Goal: Information Seeking & Learning: Check status

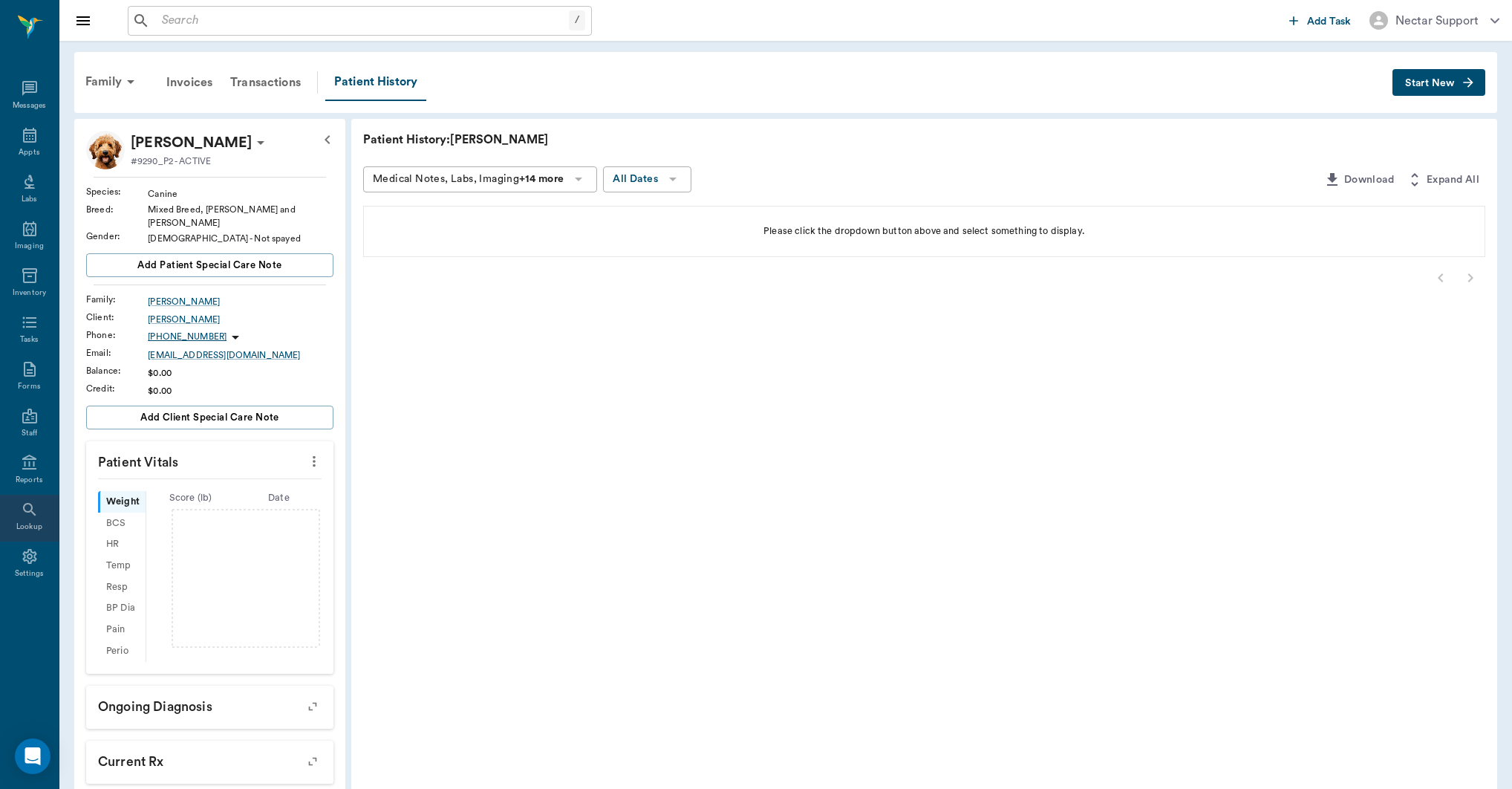
click at [31, 520] on div "Lookup" at bounding box center [29, 518] width 59 height 47
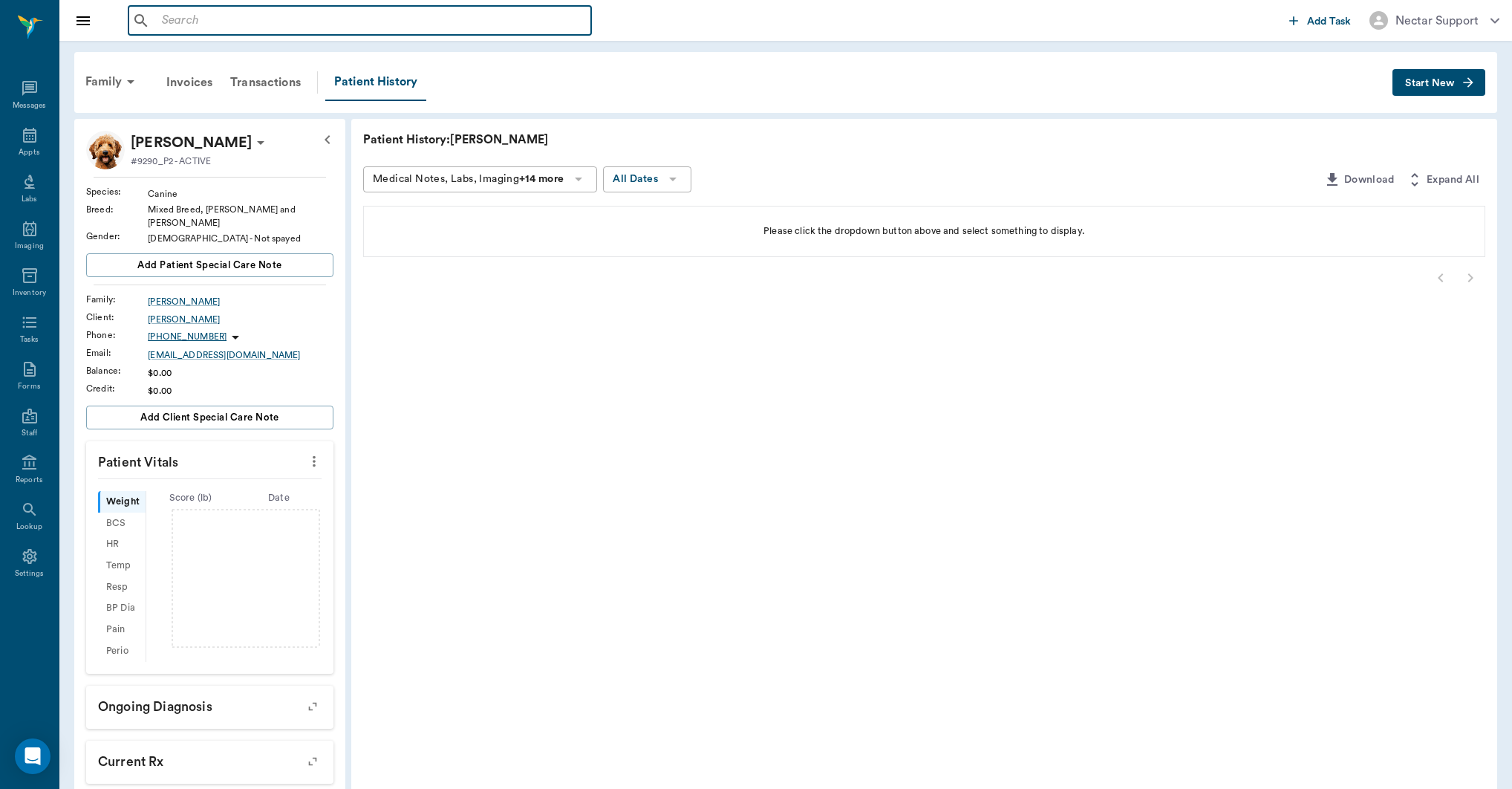
click at [366, 27] on input "text" at bounding box center [370, 21] width 429 height 21
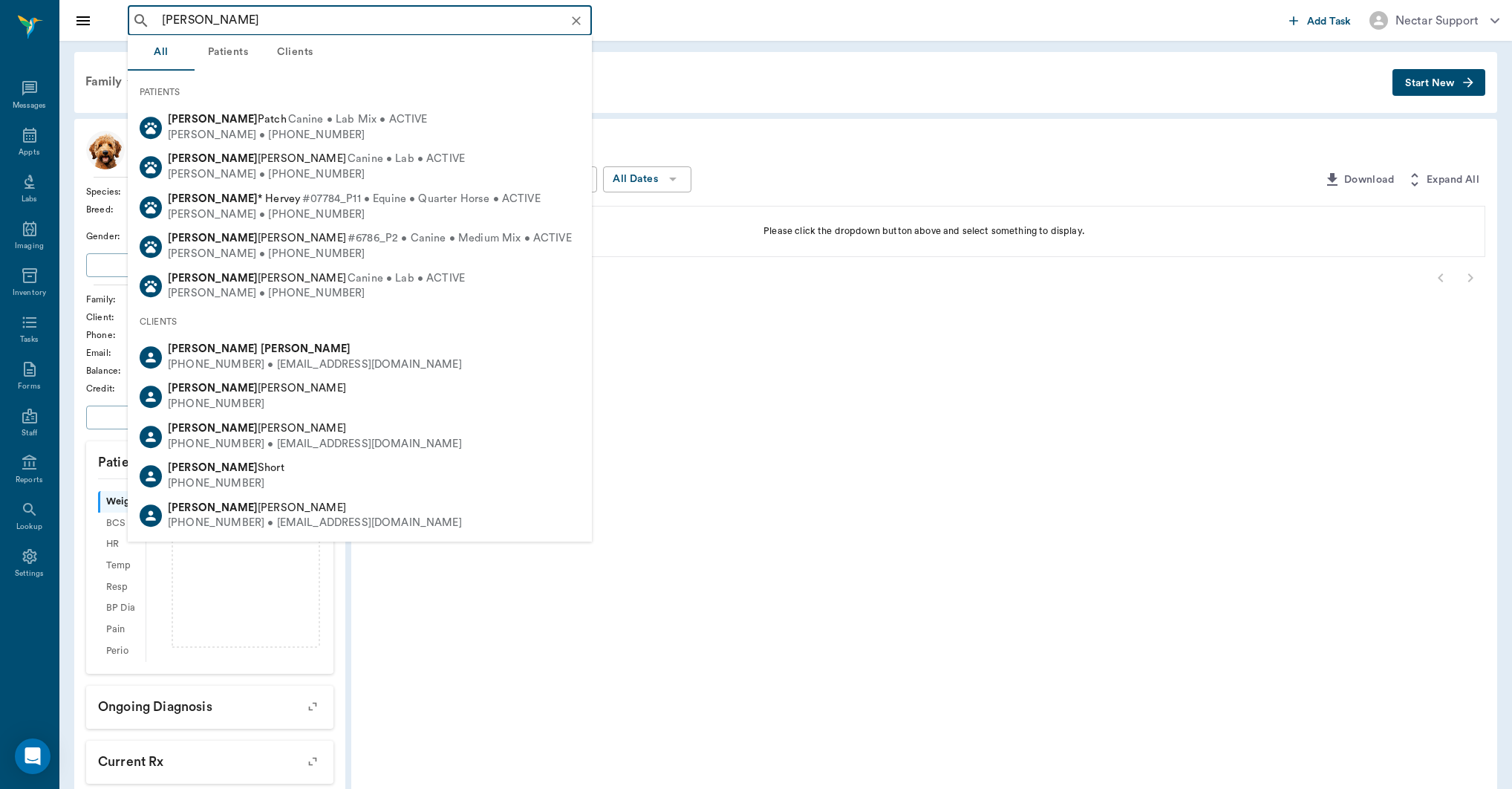
click at [341, 358] on div "[PERSON_NAME] [PHONE_NUMBER] • [EMAIL_ADDRESS][DOMAIN_NAME]" at bounding box center [312, 357] width 300 height 30
type input "[PERSON_NAME]"
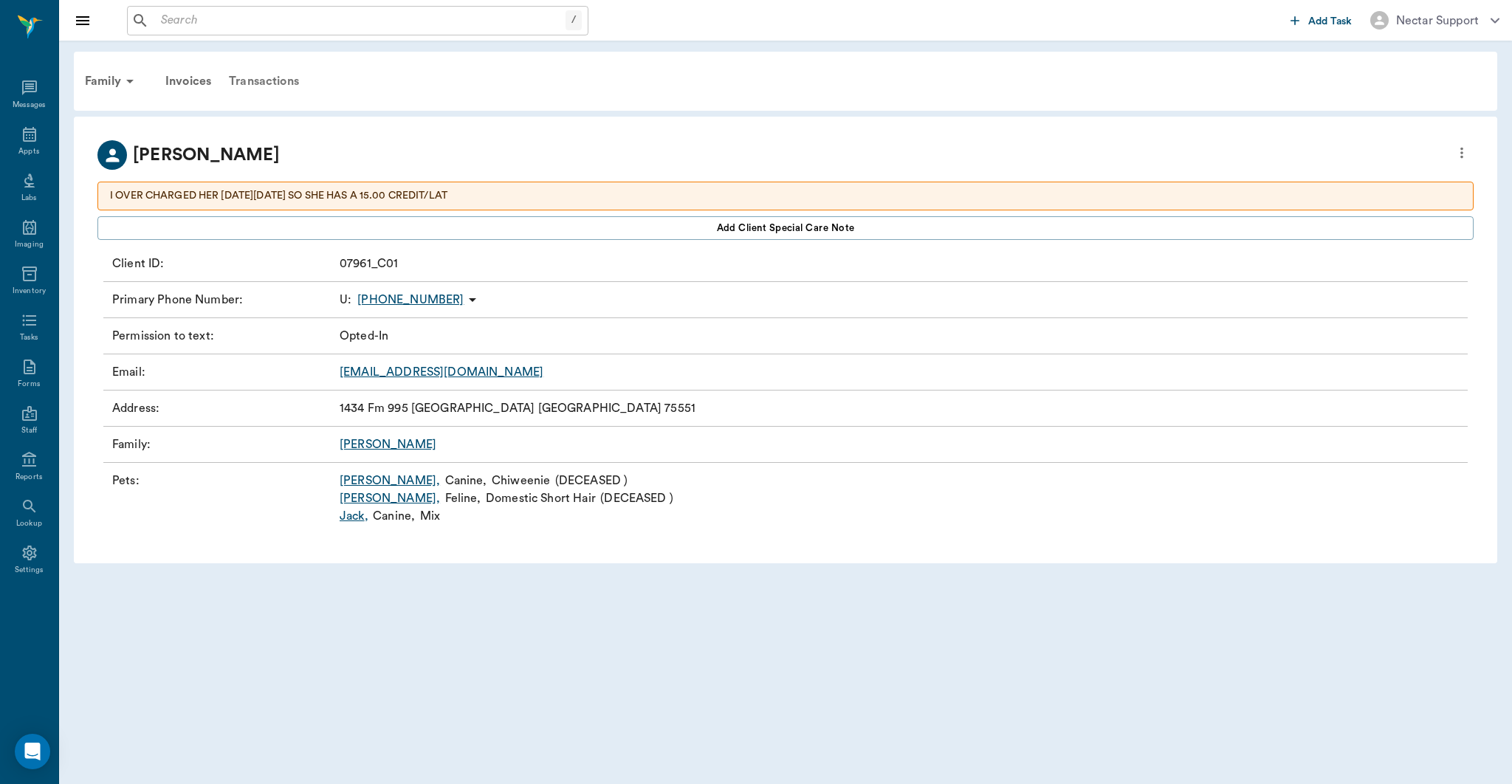
click at [267, 77] on div "Transactions" at bounding box center [264, 81] width 88 height 36
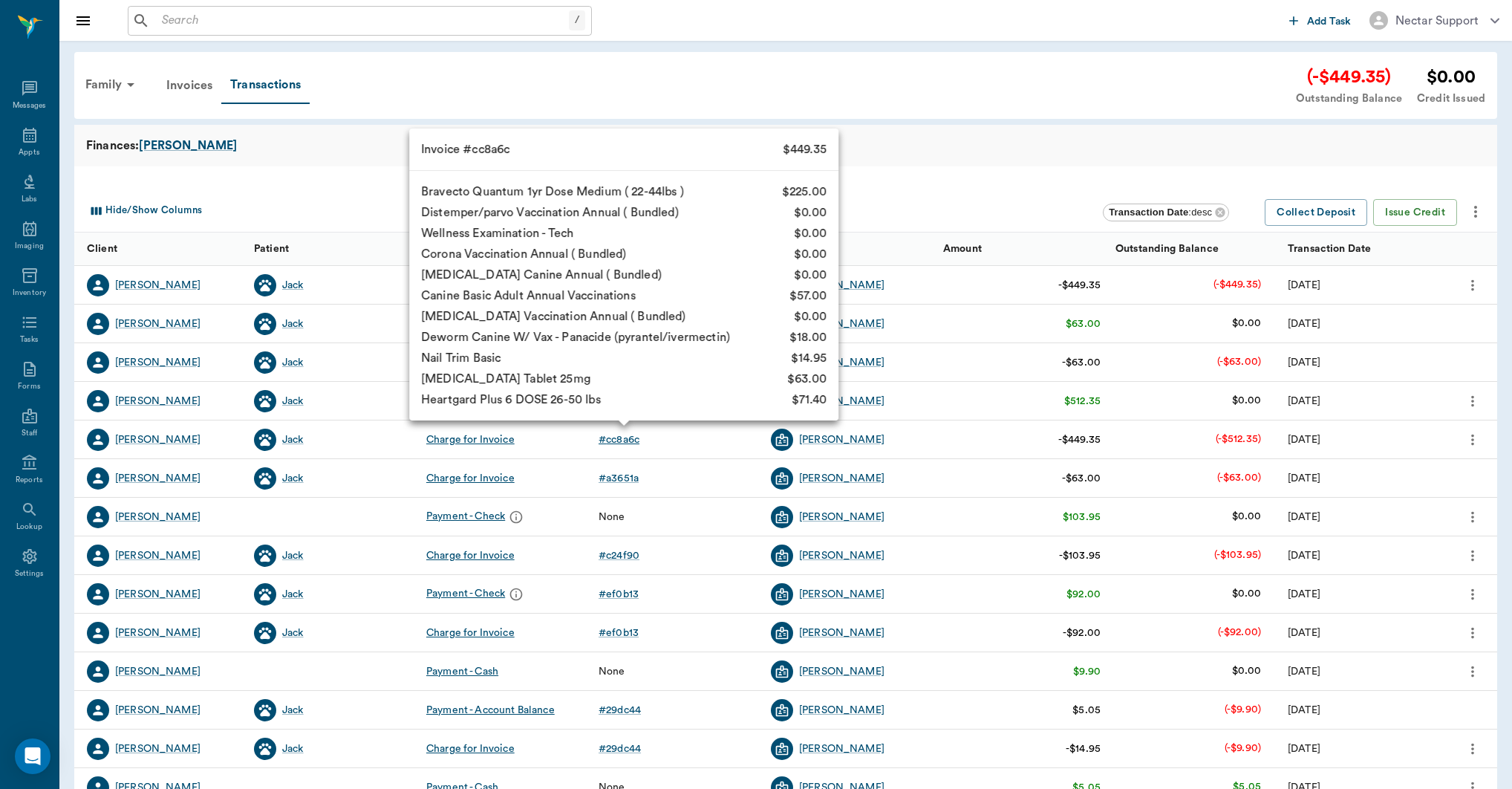
click at [625, 443] on div "# cc8a6c" at bounding box center [619, 439] width 40 height 15
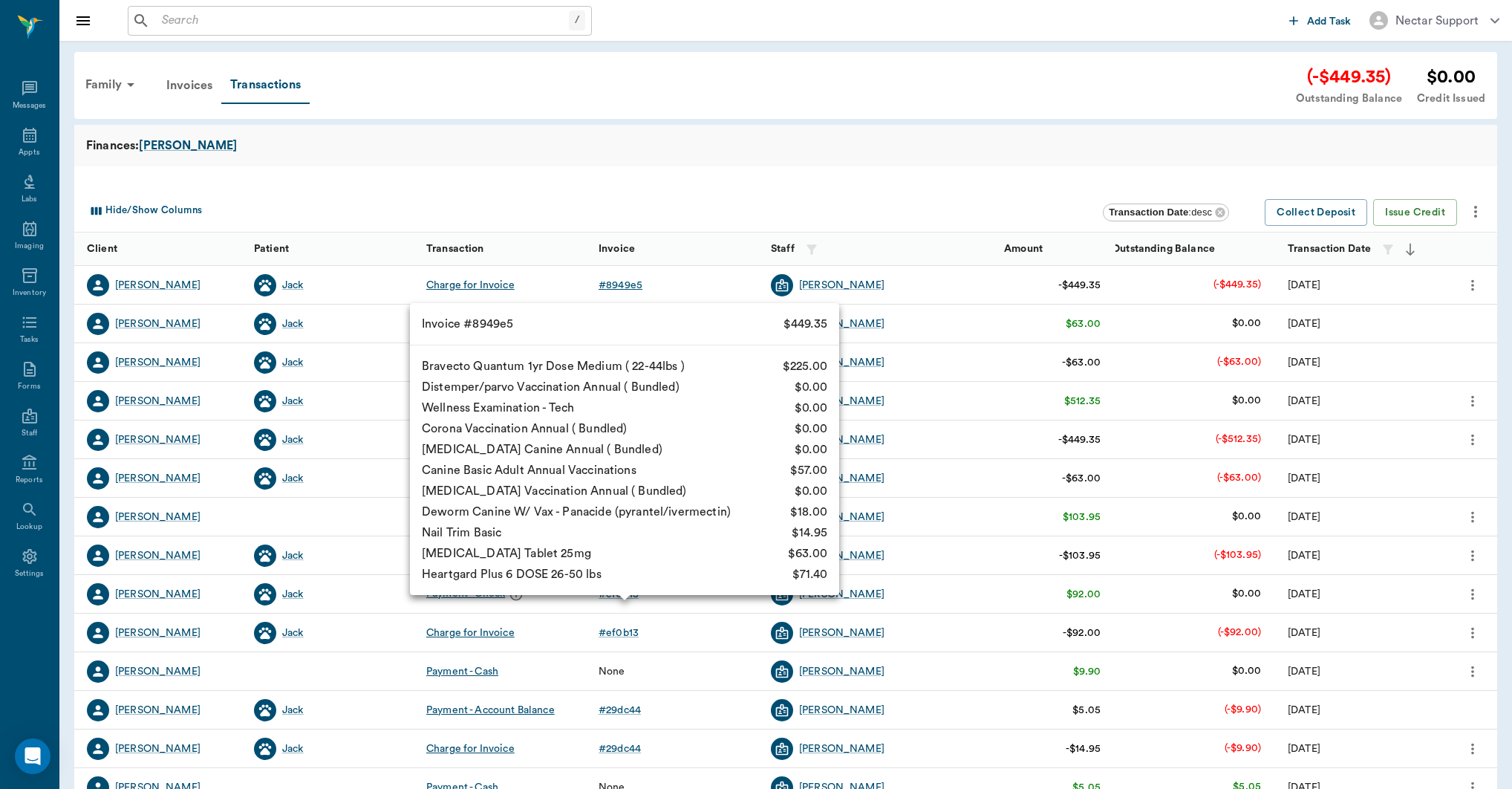
click at [623, 282] on div "# 8949e5" at bounding box center [620, 285] width 44 height 15
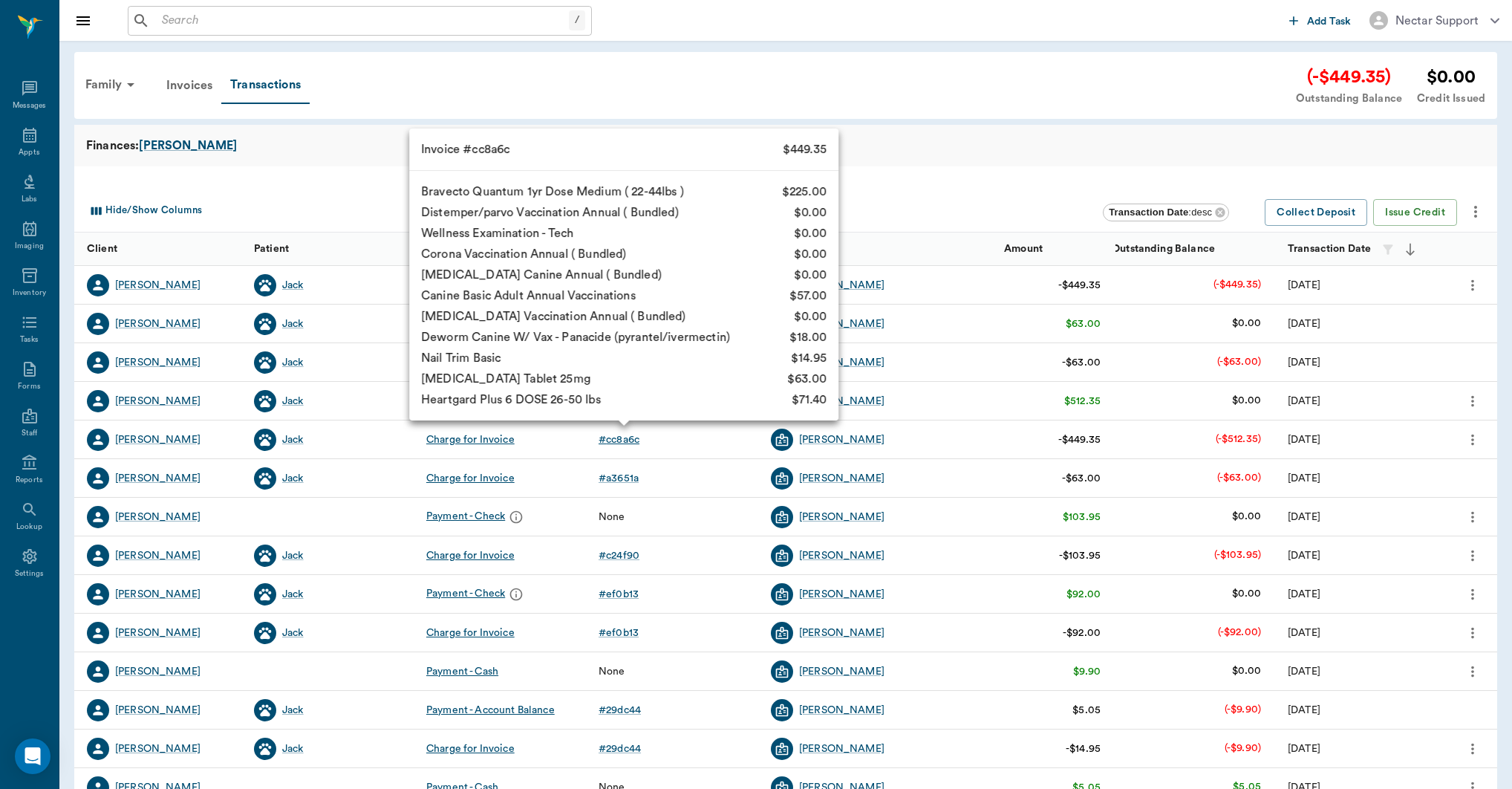
click at [625, 442] on div "# cc8a6c" at bounding box center [619, 439] width 40 height 15
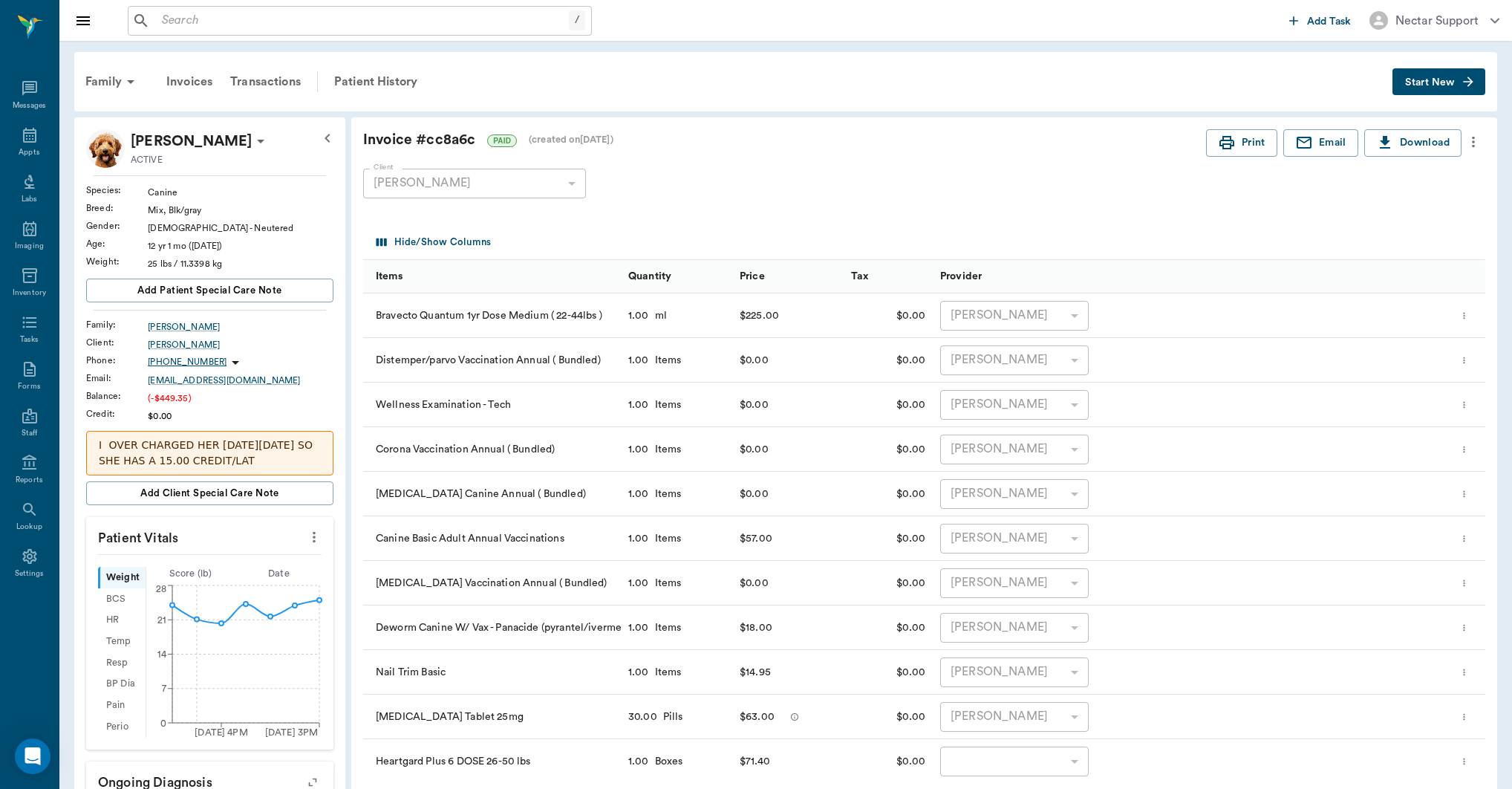
drag, startPoint x: 648, startPoint y: 226, endPoint x: 617, endPoint y: 209, distance: 35.4
click at [646, 225] on div "Hide/Show Columns" at bounding box center [927, 242] width 1109 height 35
drag, startPoint x: 361, startPoint y: 143, endPoint x: 473, endPoint y: 143, distance: 112.0
click at [473, 143] on div "Invoice # cc8a6c PAID (created on [DATE] ) Print Email Download Client [PERSON_…" at bounding box center [924, 683] width 1146 height 1131
copy div "Invoice # cc8a6c"
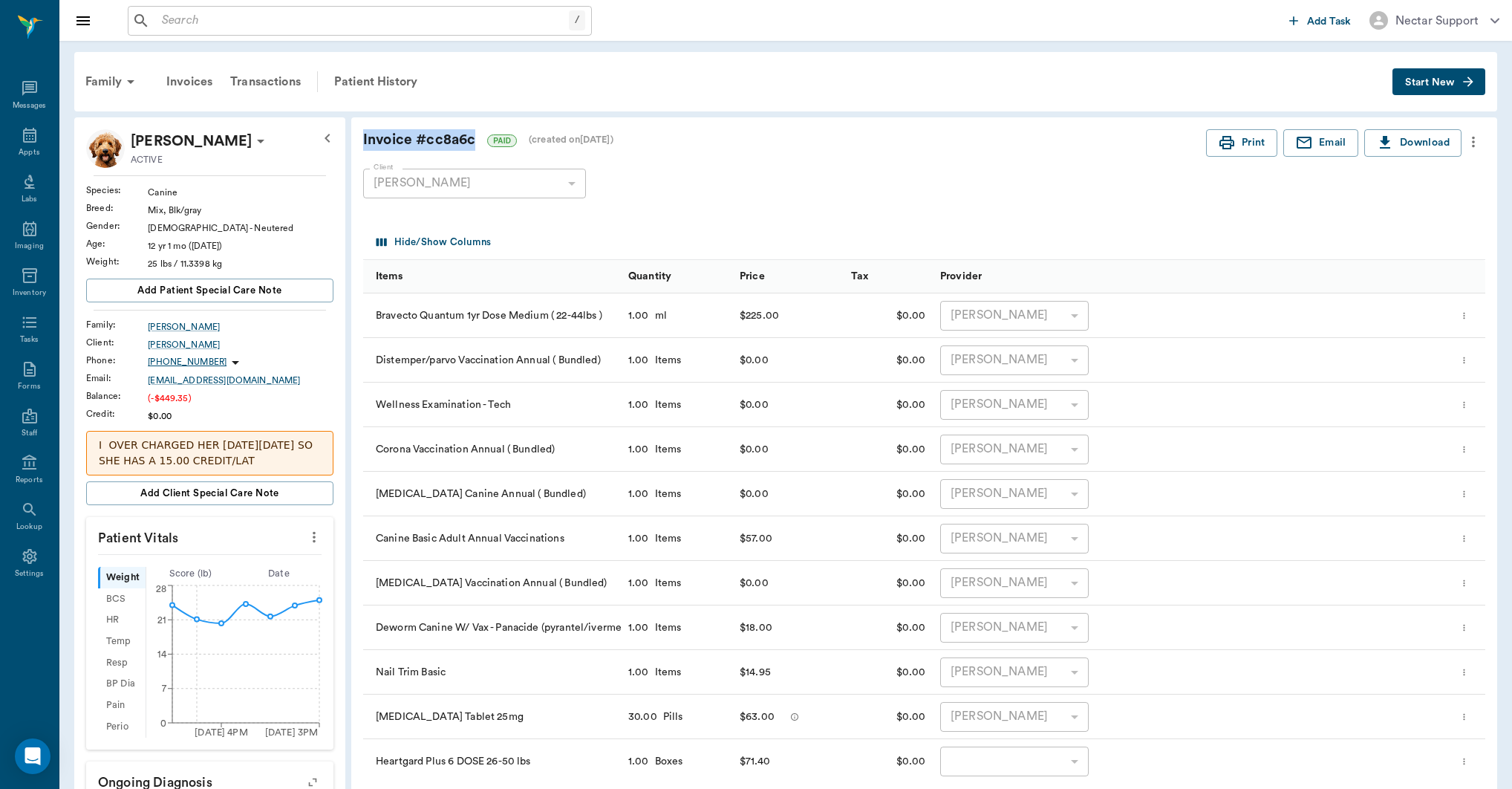
click at [721, 166] on div "Client [PERSON_NAME] 63ec2ebc52e12b0ba117c6c6 Client" at bounding box center [912, 183] width 1098 height 53
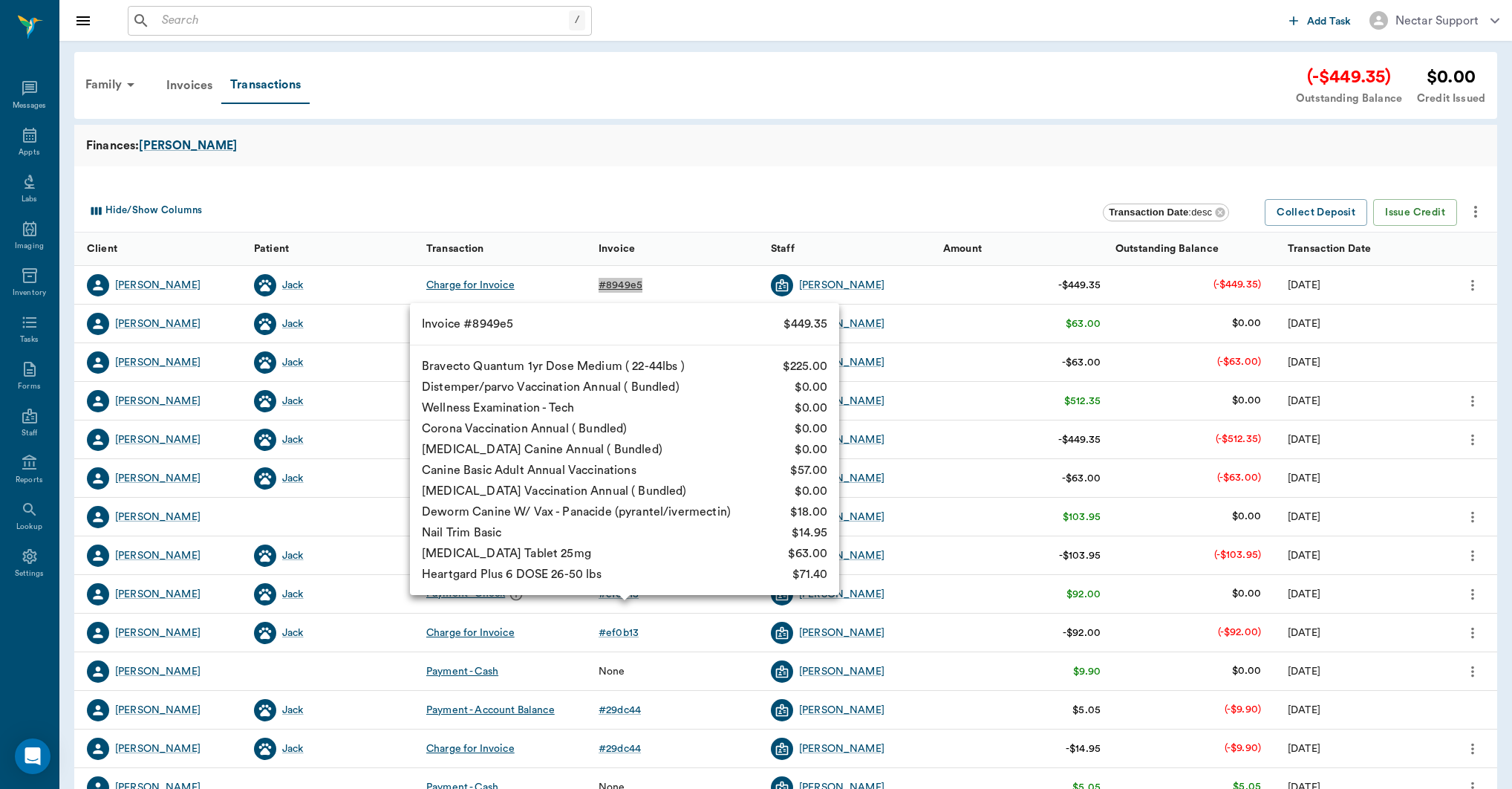
copy div "# 8949e5"
click at [622, 284] on div "# 8949e5" at bounding box center [620, 285] width 44 height 15
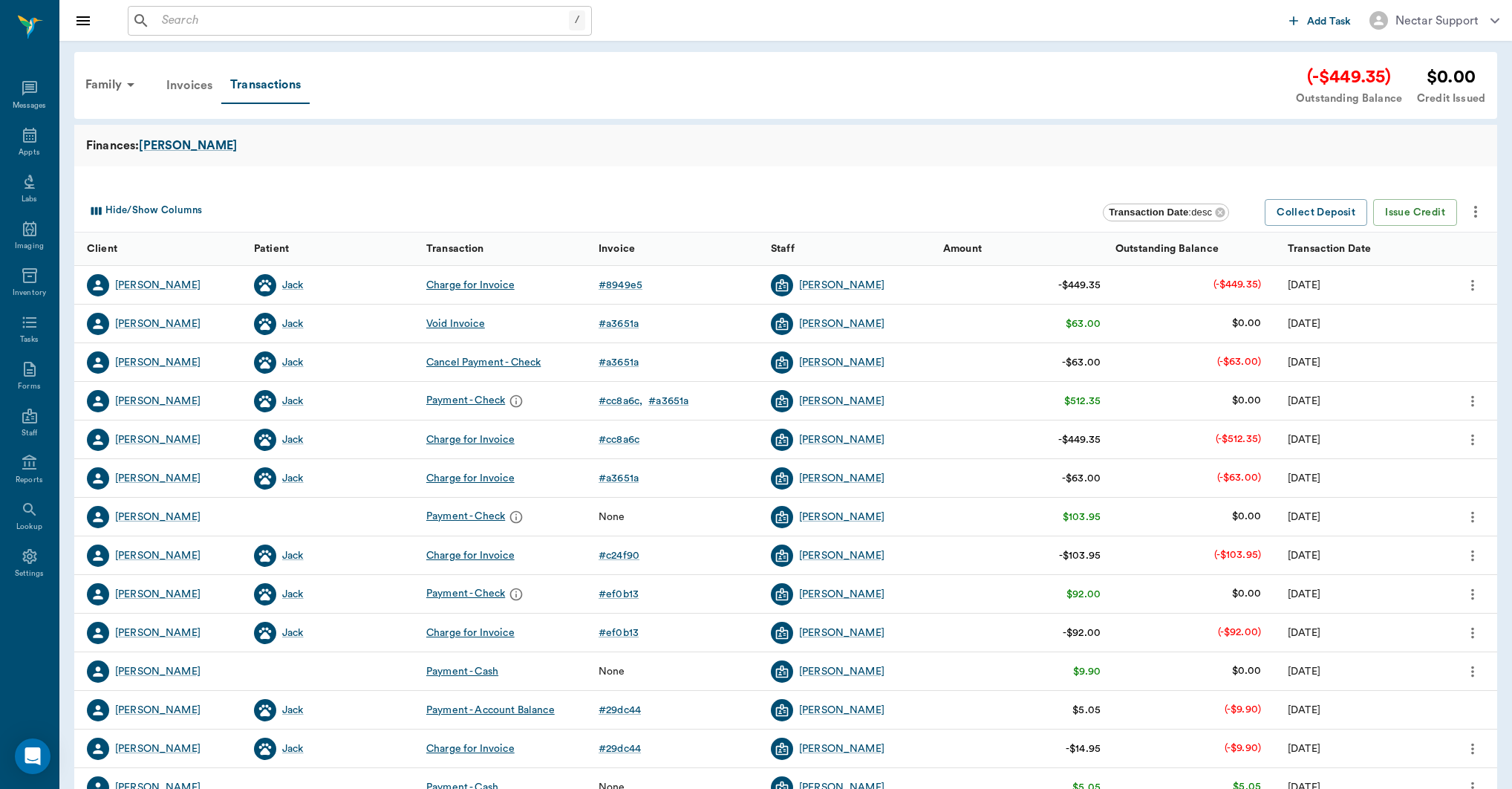
click at [182, 91] on div "Invoices" at bounding box center [189, 85] width 64 height 36
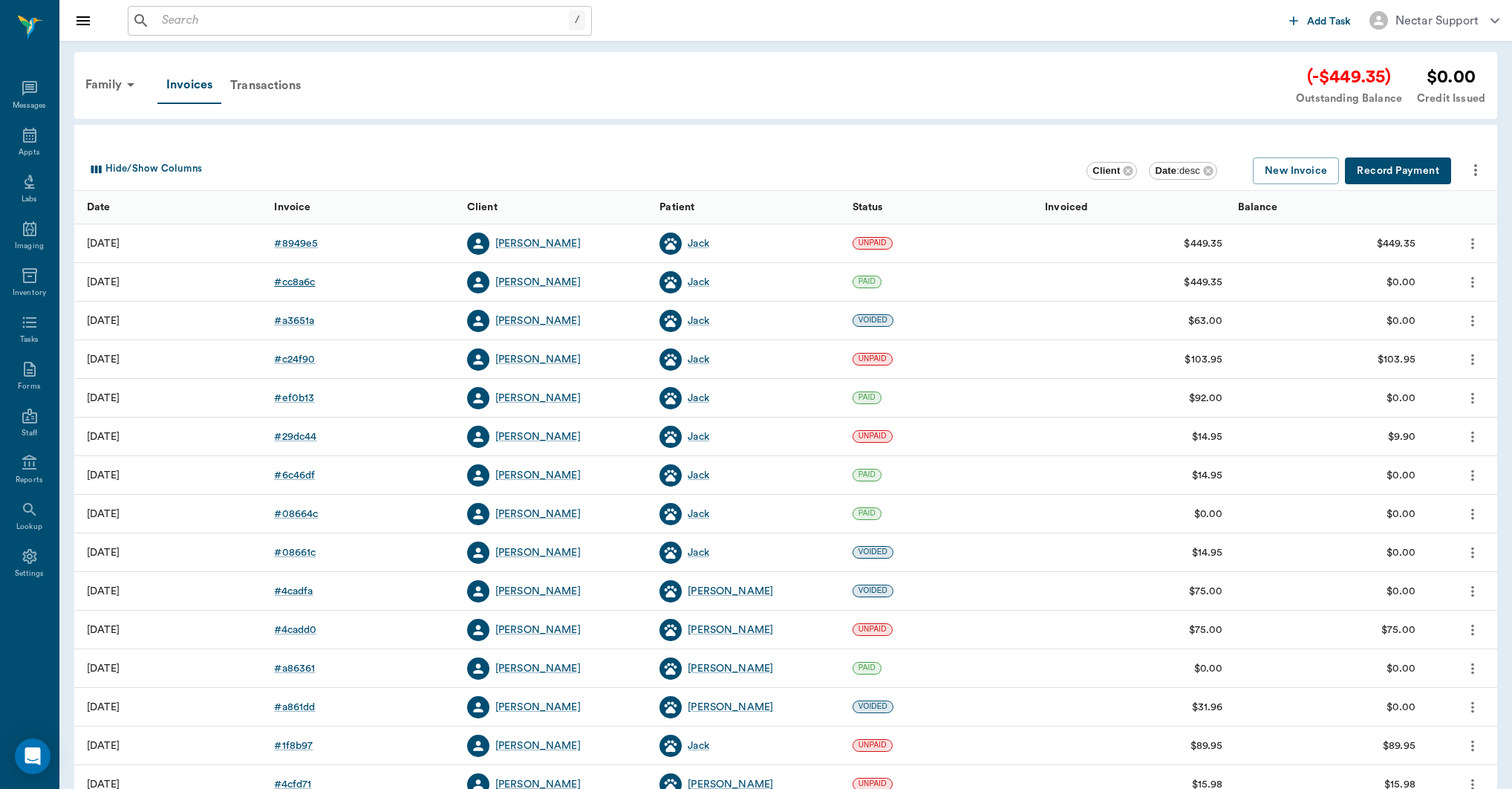
click at [307, 287] on div "# cc8a6c" at bounding box center [294, 282] width 40 height 15
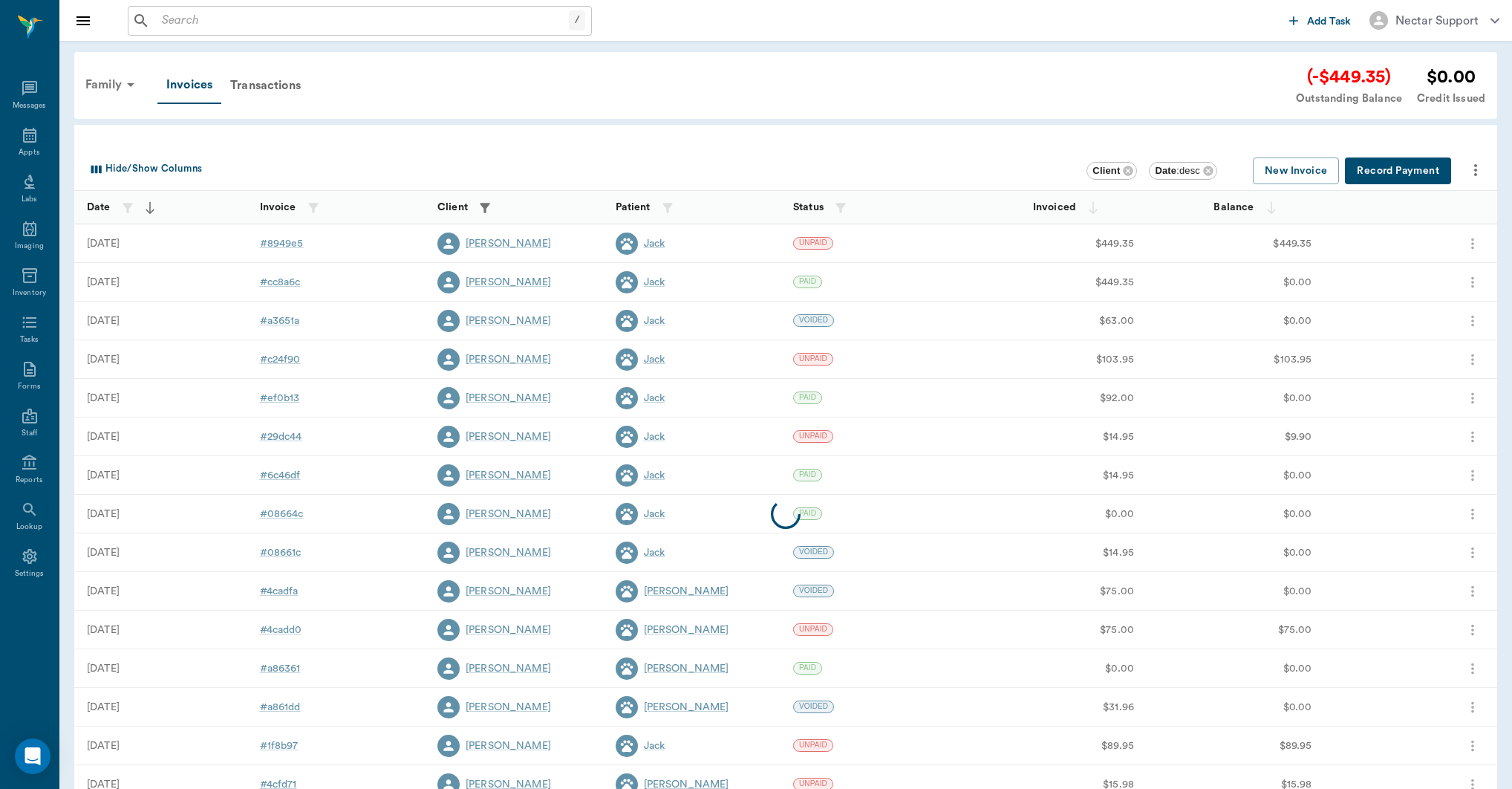
click at [115, 83] on div "Family" at bounding box center [112, 84] width 72 height 36
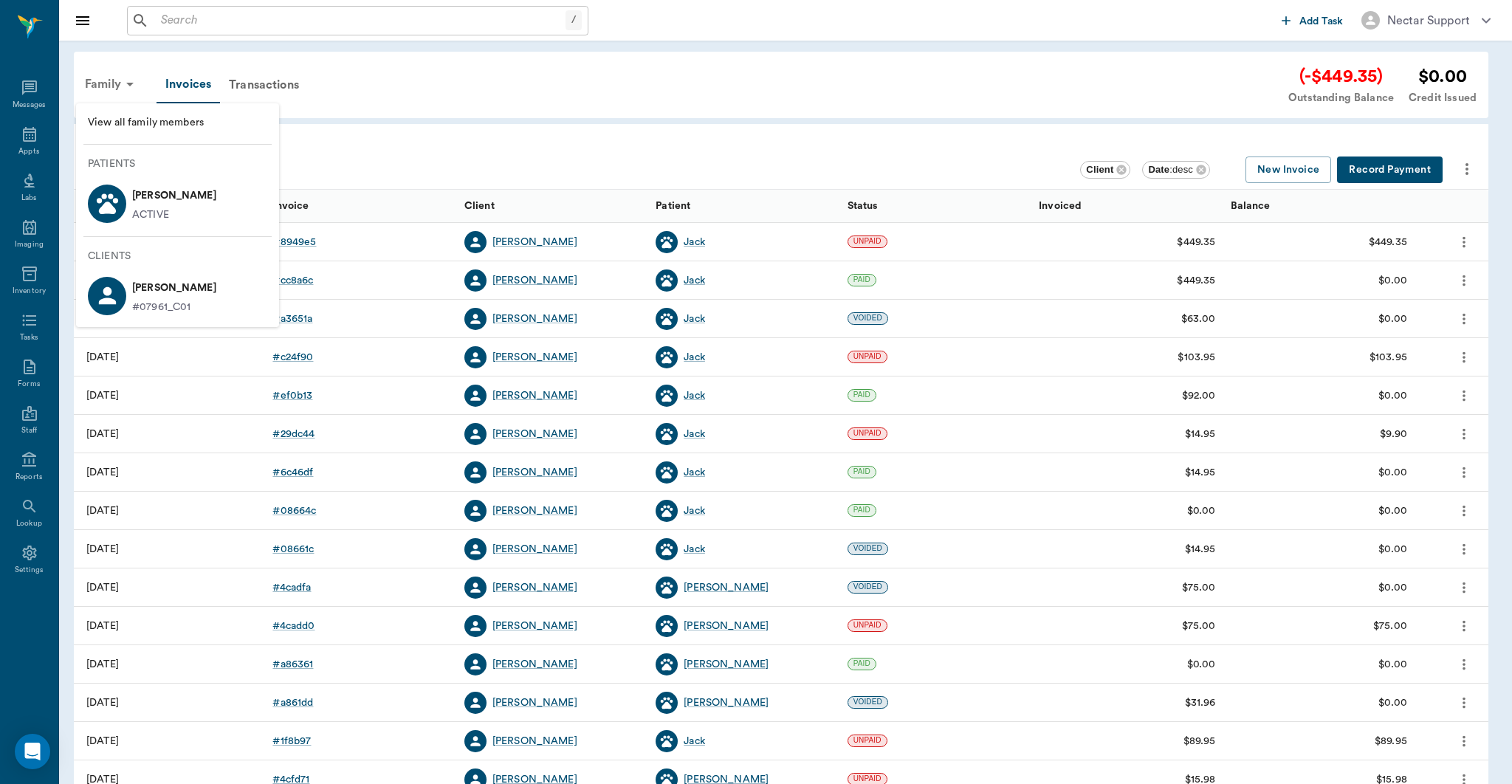
click at [114, 83] on div at bounding box center [756, 392] width 1512 height 784
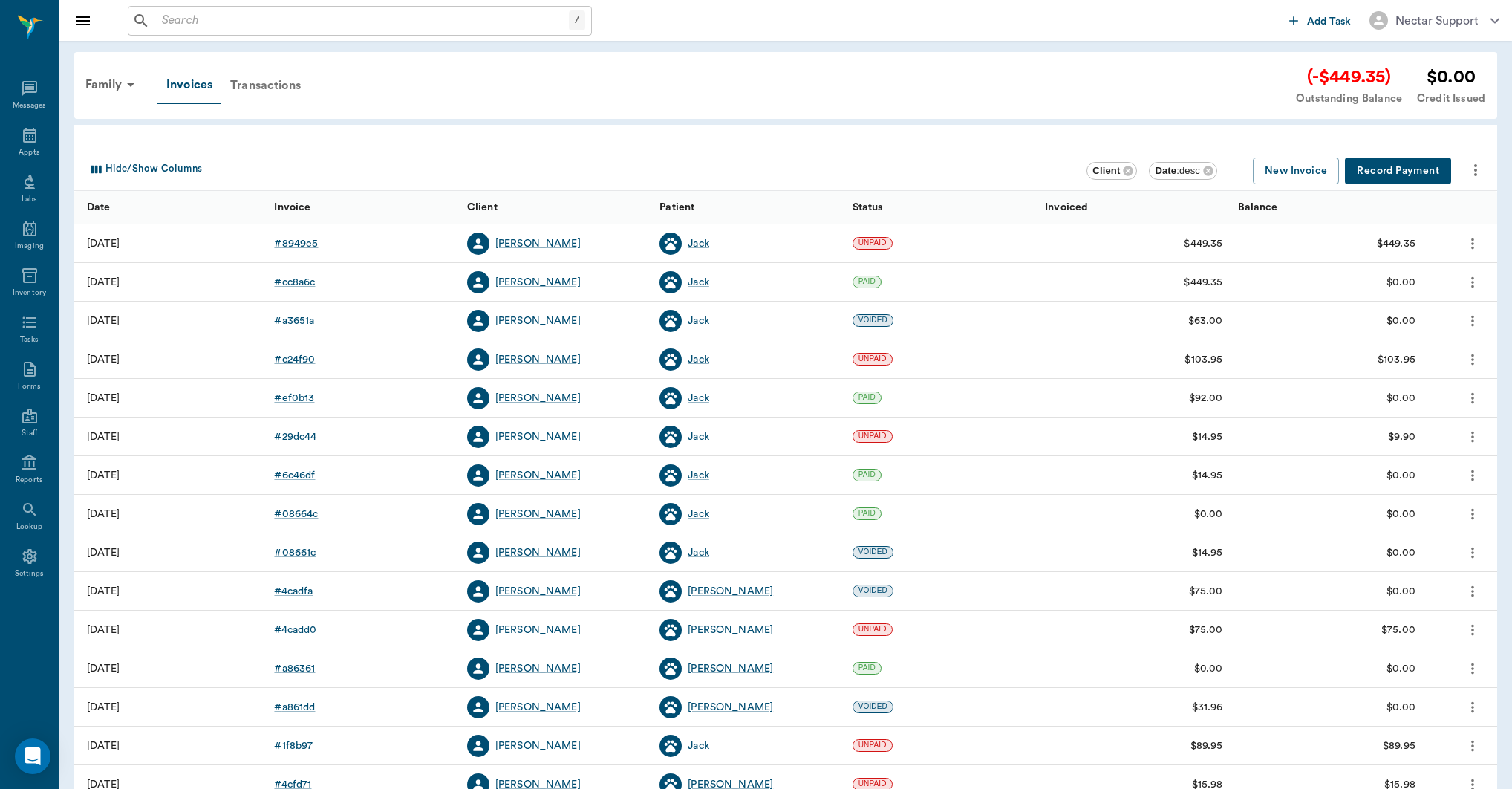
click at [286, 89] on div "Transactions" at bounding box center [265, 85] width 88 height 36
